Goal: Transaction & Acquisition: Download file/media

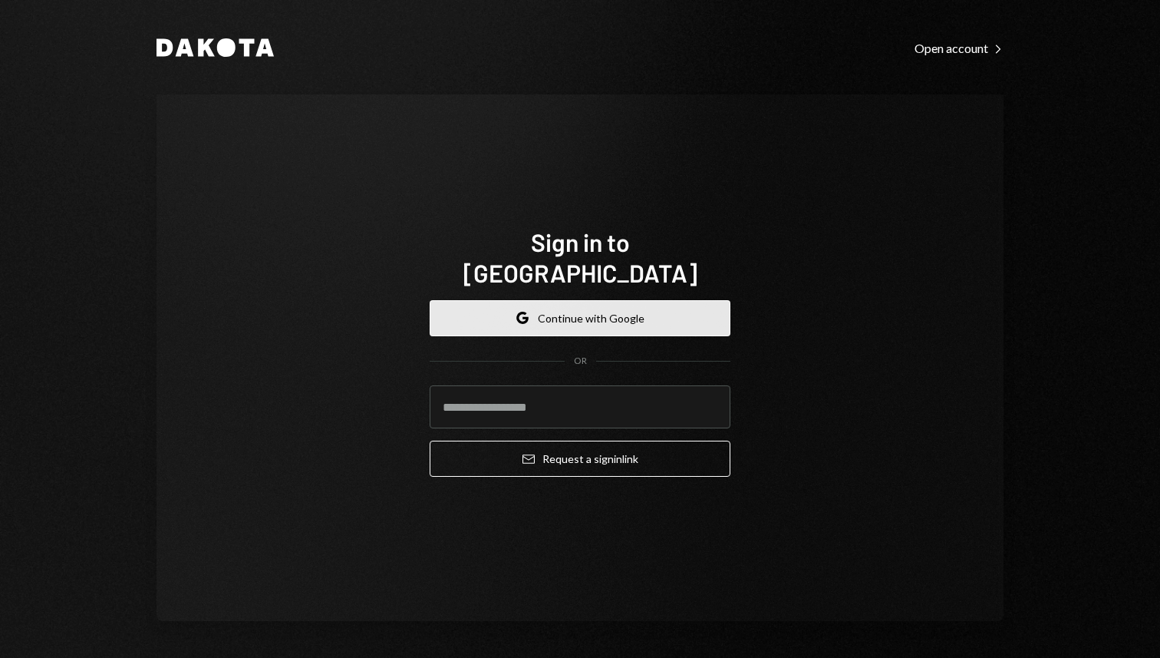
click at [605, 303] on button "Google Continue with Google" at bounding box center [580, 318] width 301 height 36
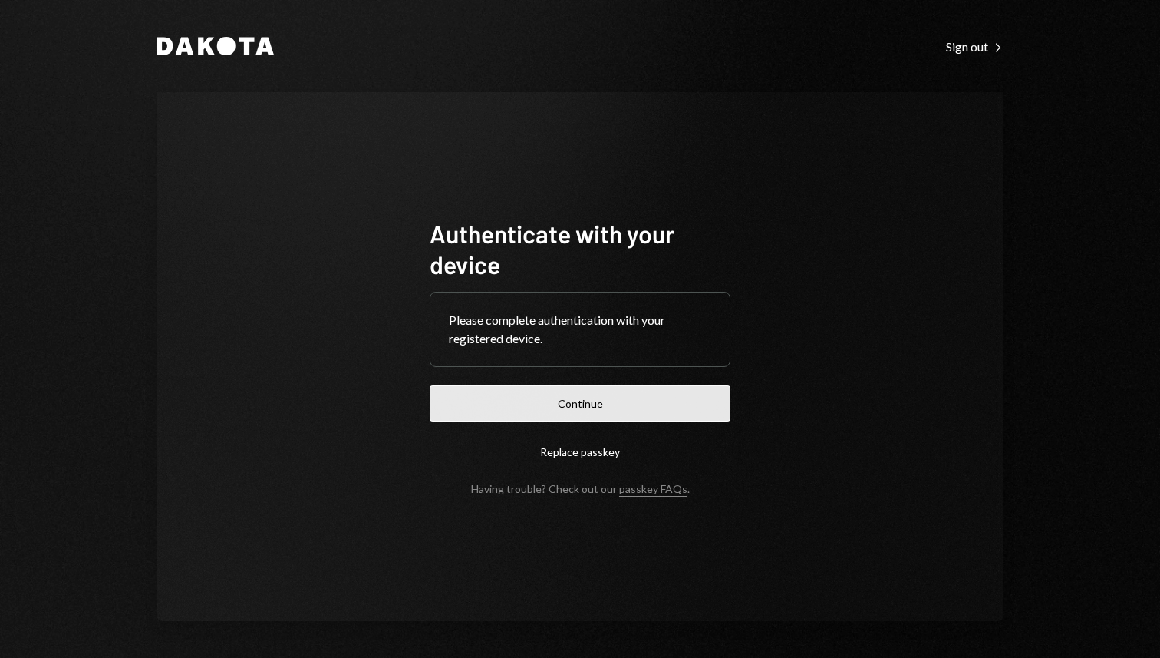
click at [586, 400] on button "Continue" at bounding box center [580, 403] width 301 height 36
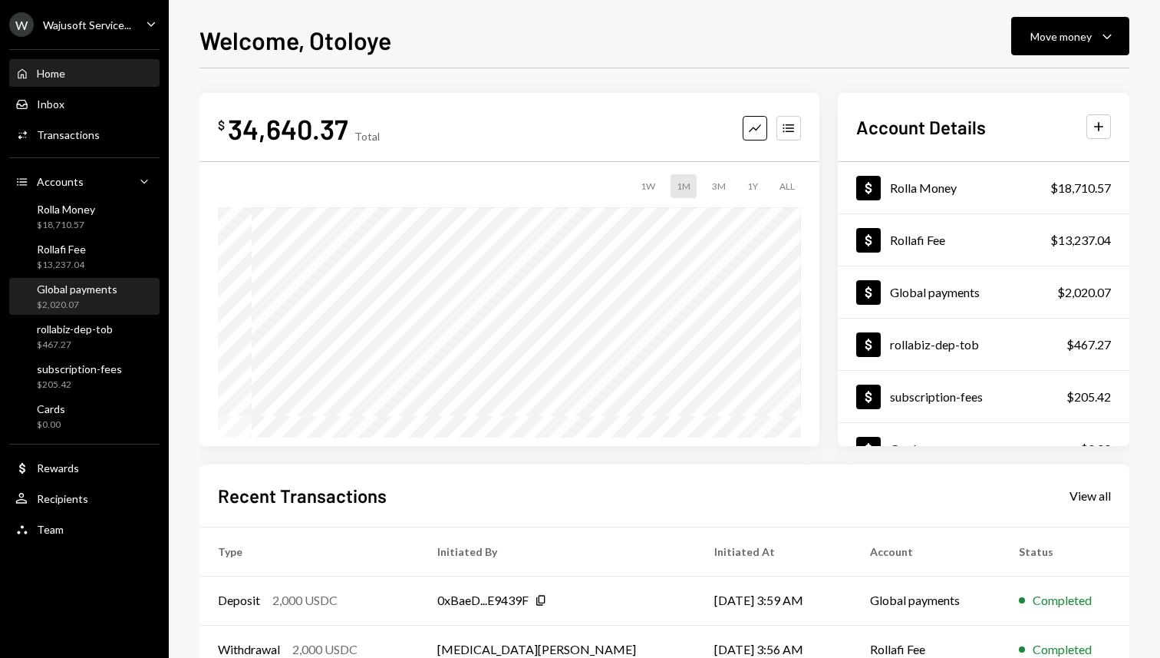
click at [89, 294] on div "Global payments" at bounding box center [77, 288] width 81 height 13
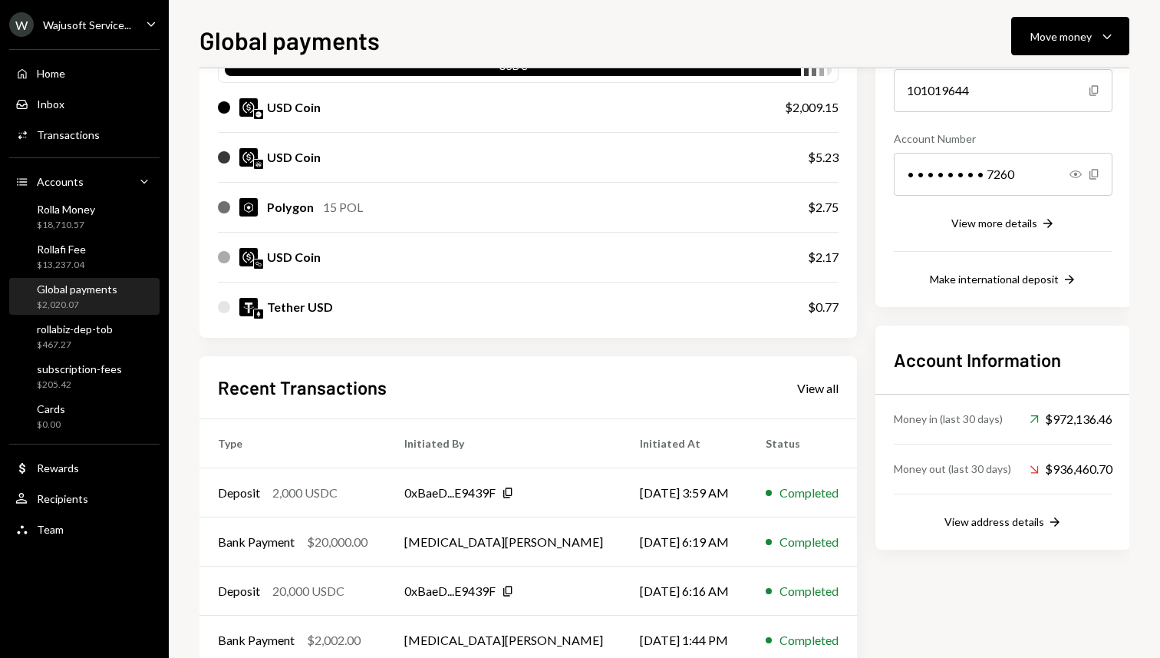
scroll to position [268, 0]
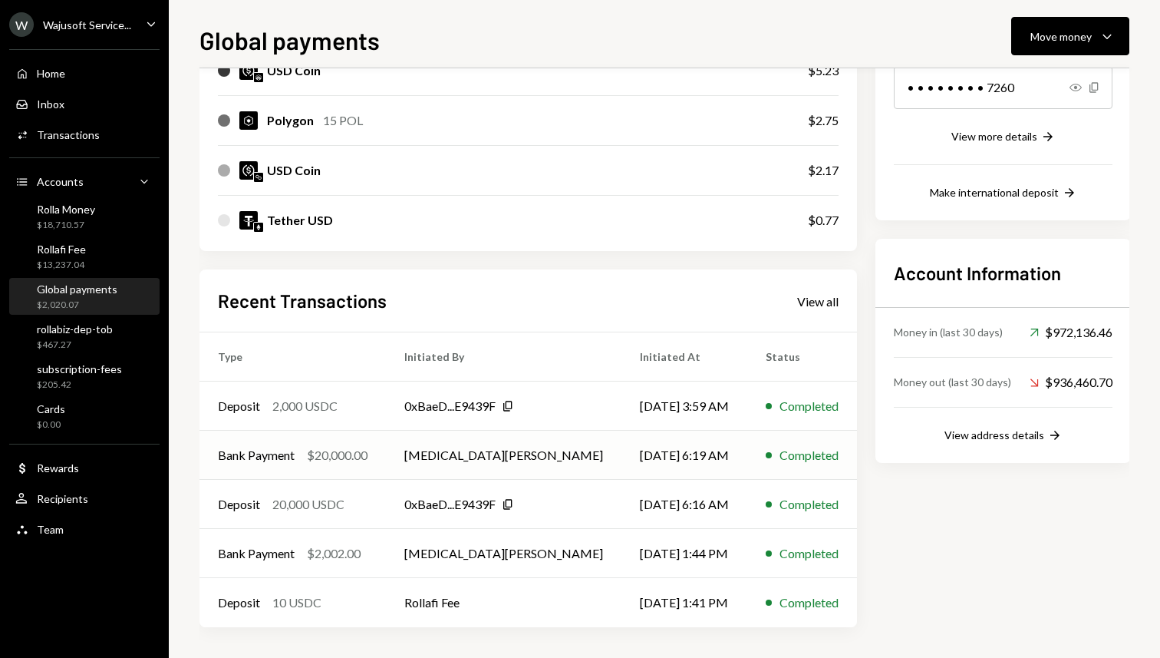
click at [311, 463] on div "$20,000.00" at bounding box center [337, 455] width 61 height 18
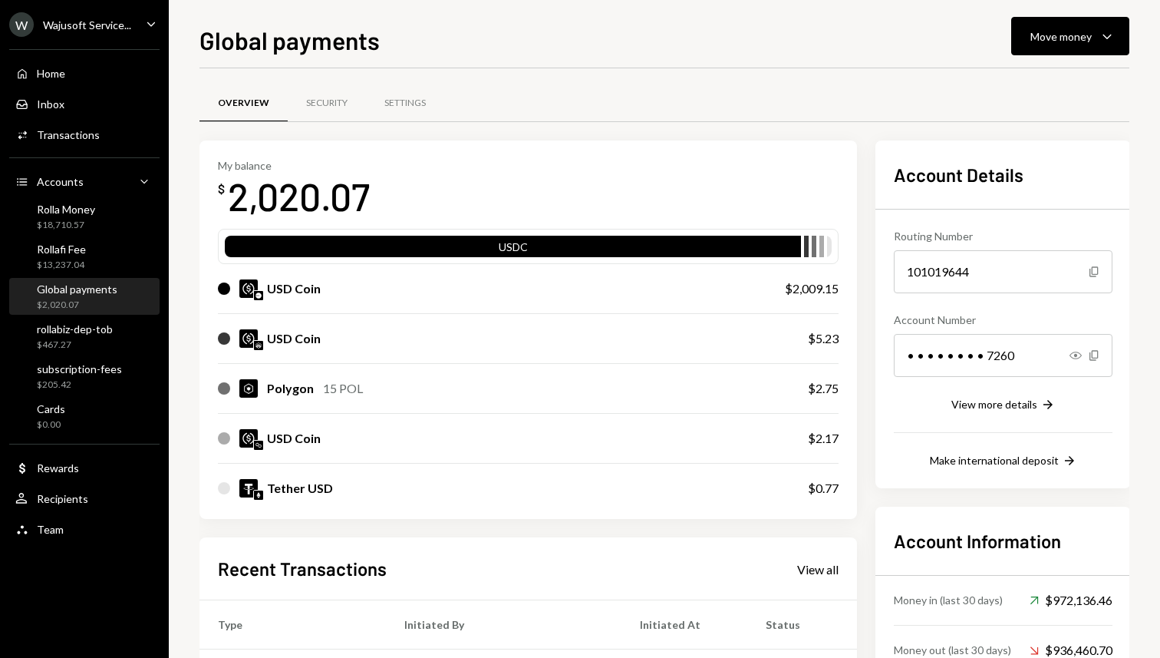
click at [97, 24] on div "Wajusoft Service..." at bounding box center [87, 24] width 88 height 13
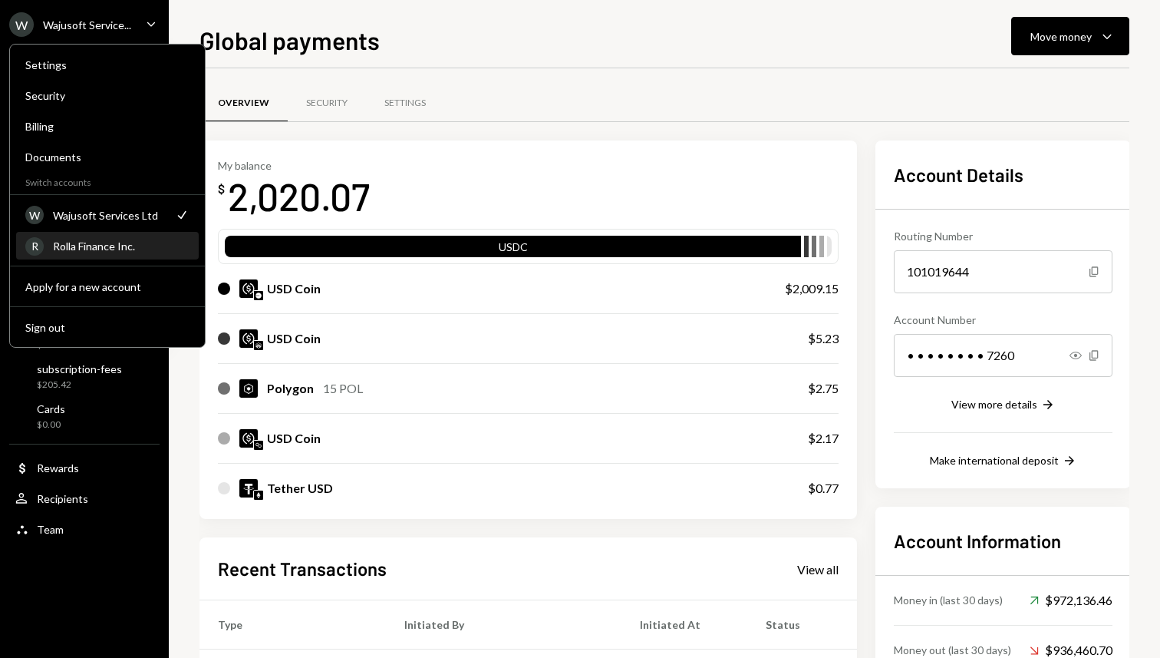
click at [84, 247] on div "Rolla Finance Inc." at bounding box center [121, 245] width 137 height 13
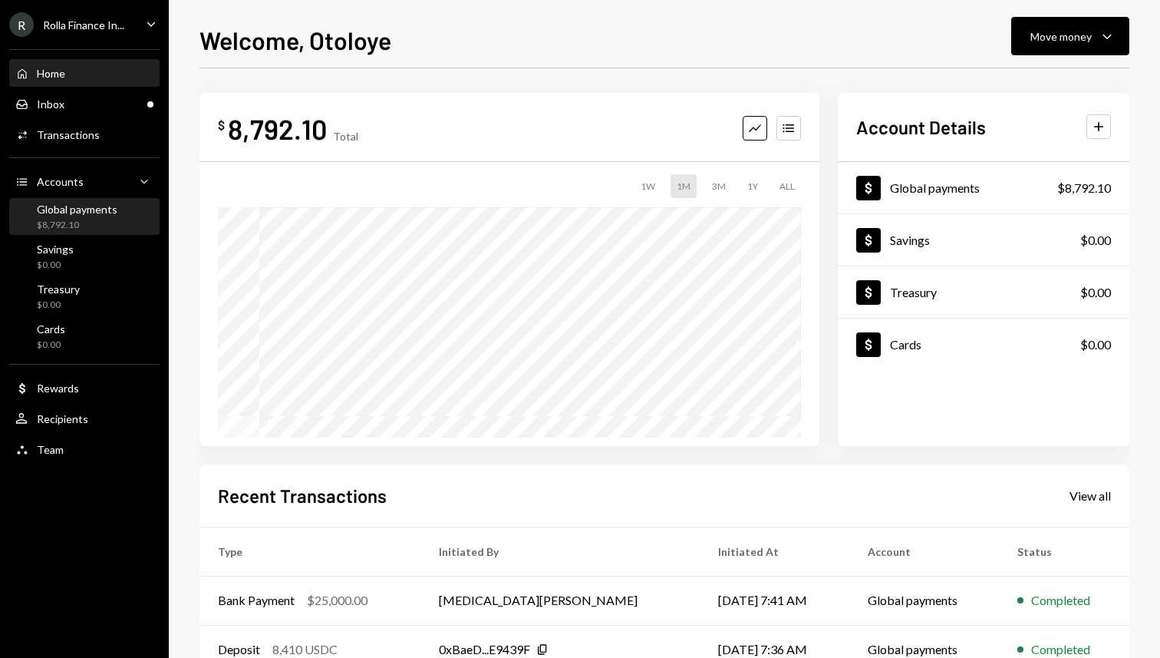
click at [83, 214] on div "Global payments" at bounding box center [77, 209] width 81 height 13
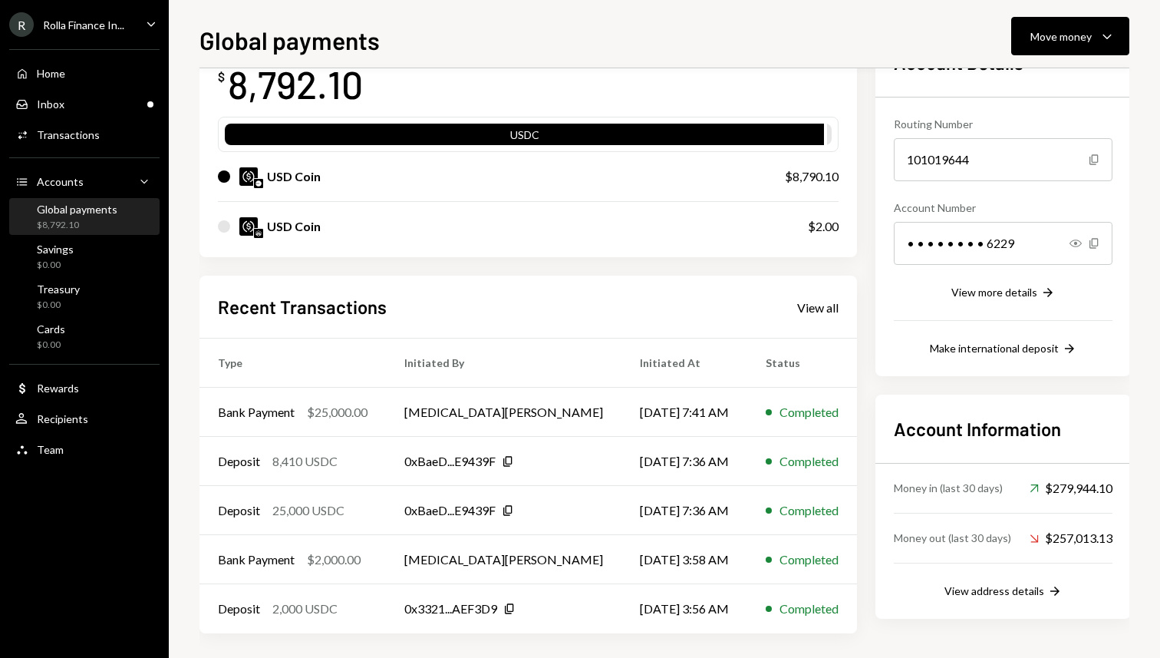
scroll to position [118, 0]
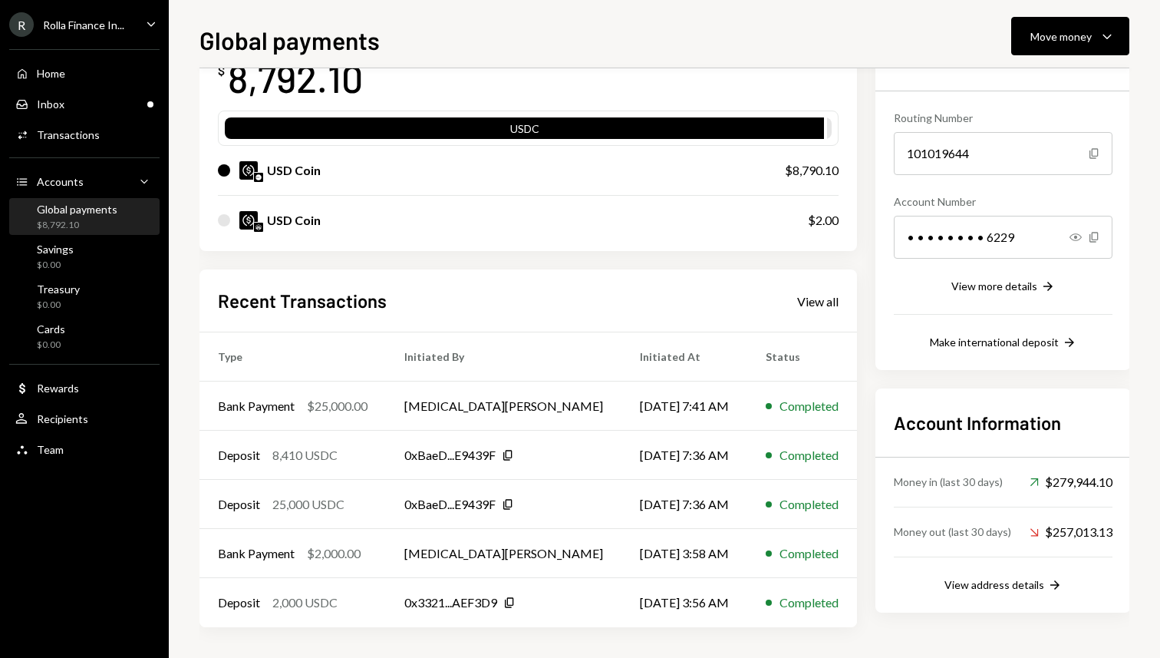
click at [110, 27] on div "Rolla Finance In..." at bounding box center [83, 24] width 81 height 13
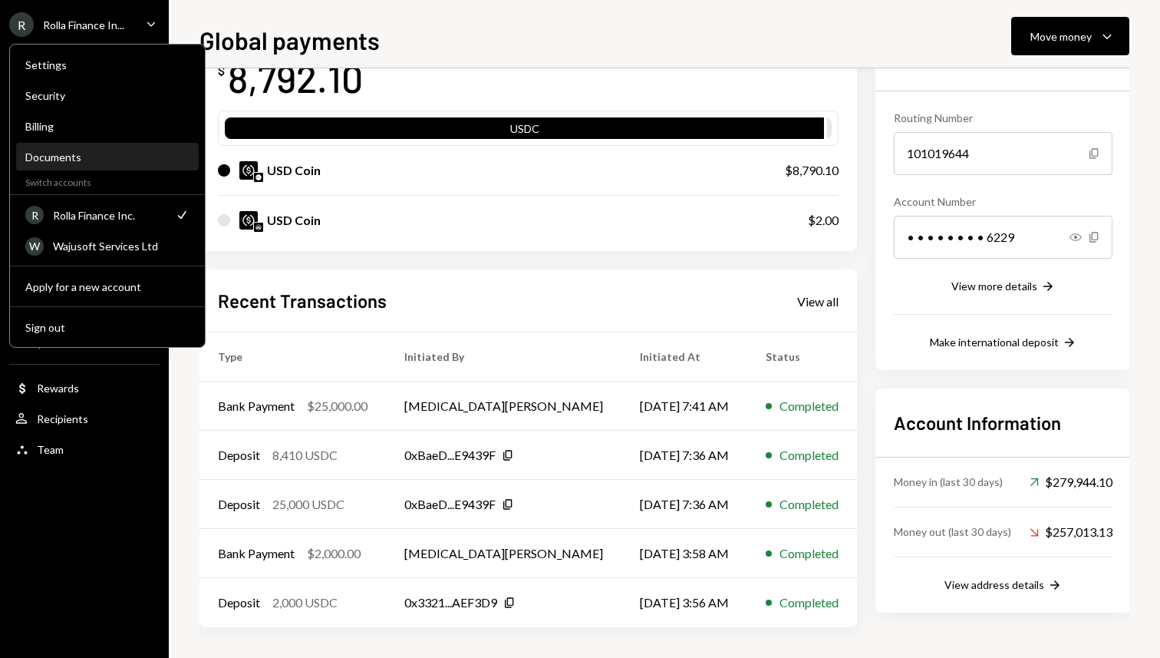
click at [77, 153] on div "Documents" at bounding box center [107, 156] width 164 height 13
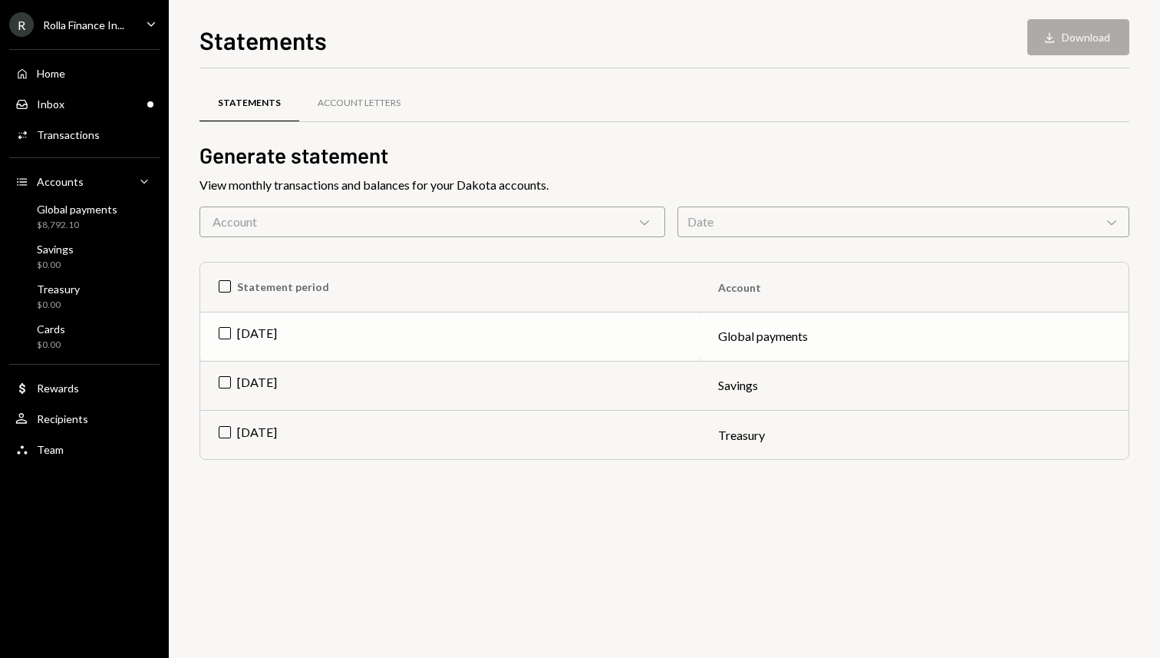
click at [226, 332] on td "Jul 2025" at bounding box center [450, 336] width 500 height 49
click at [1077, 46] on button "Download Download" at bounding box center [1078, 37] width 102 height 36
click at [569, 25] on div "Statements Download Download" at bounding box center [664, 38] width 930 height 34
